Goal: Complete application form

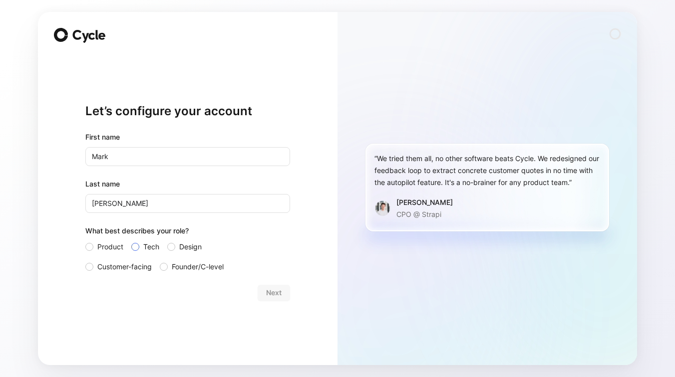
click at [144, 247] on span "Tech" at bounding box center [151, 247] width 16 height 12
click at [131, 241] on input "Tech" at bounding box center [131, 241] width 0 height 0
click at [284, 292] on button "Next" at bounding box center [274, 293] width 32 height 16
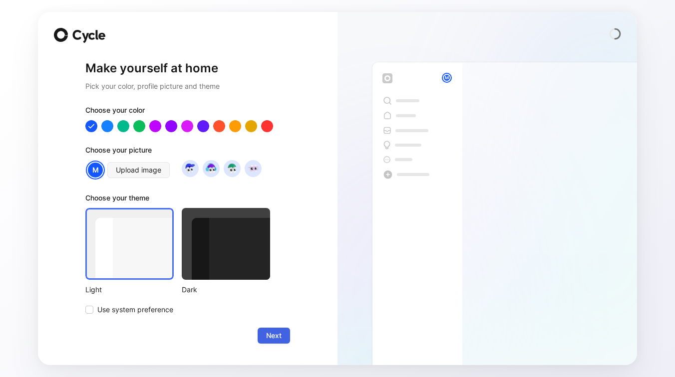
click at [280, 339] on span "Next" at bounding box center [273, 336] width 15 height 12
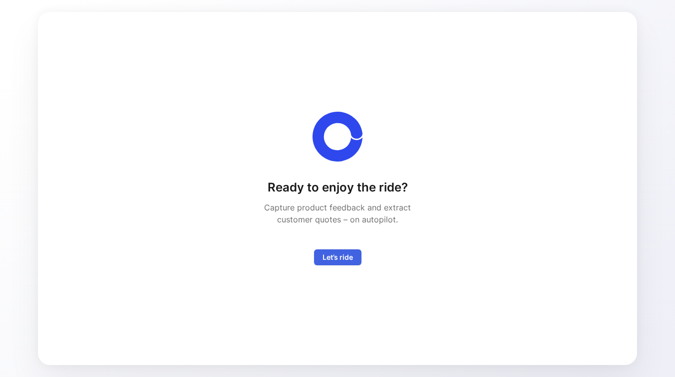
click at [344, 262] on span "Let’s ride" at bounding box center [337, 258] width 30 height 12
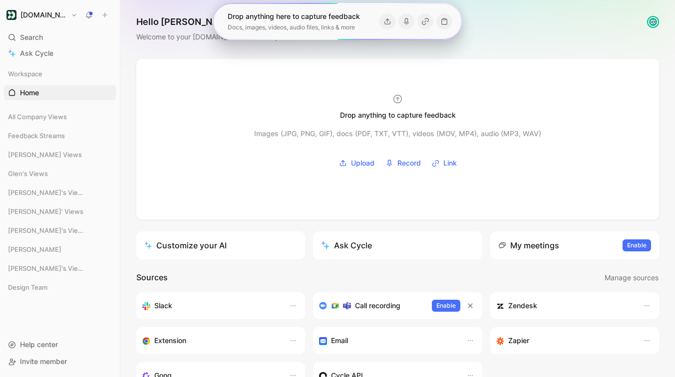
click at [89, 14] on use at bounding box center [89, 14] width 7 height 7
click at [216, 304] on div "Slack" at bounding box center [210, 306] width 137 height 12
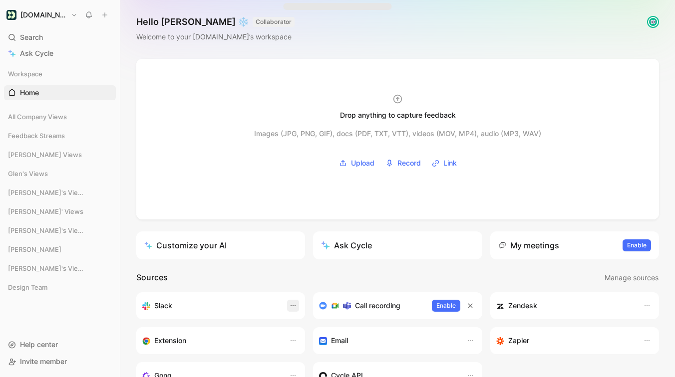
click at [290, 305] on use "button" at bounding box center [292, 305] width 5 height 1
